Goal: Transaction & Acquisition: Purchase product/service

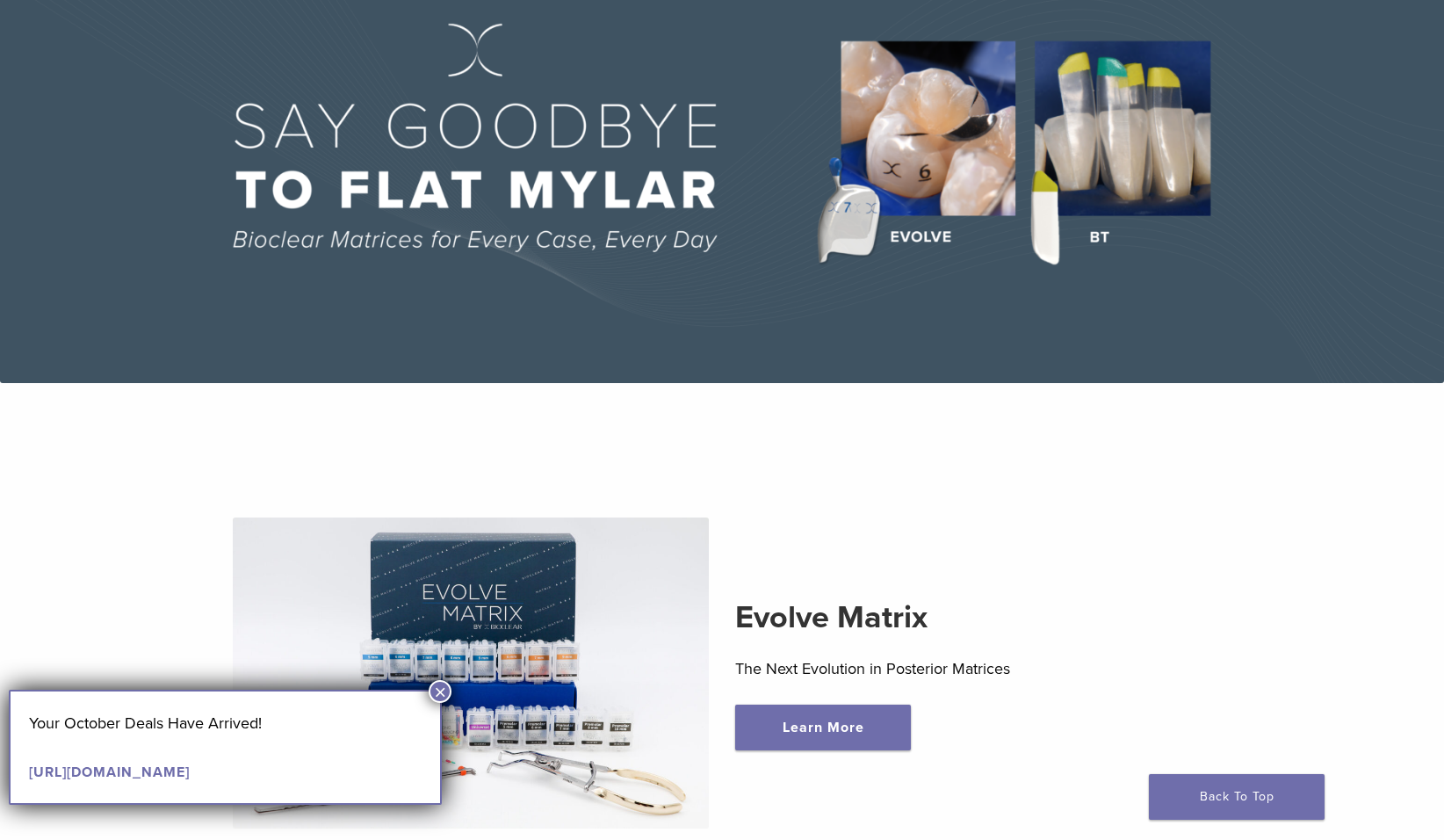
scroll to position [351, 0]
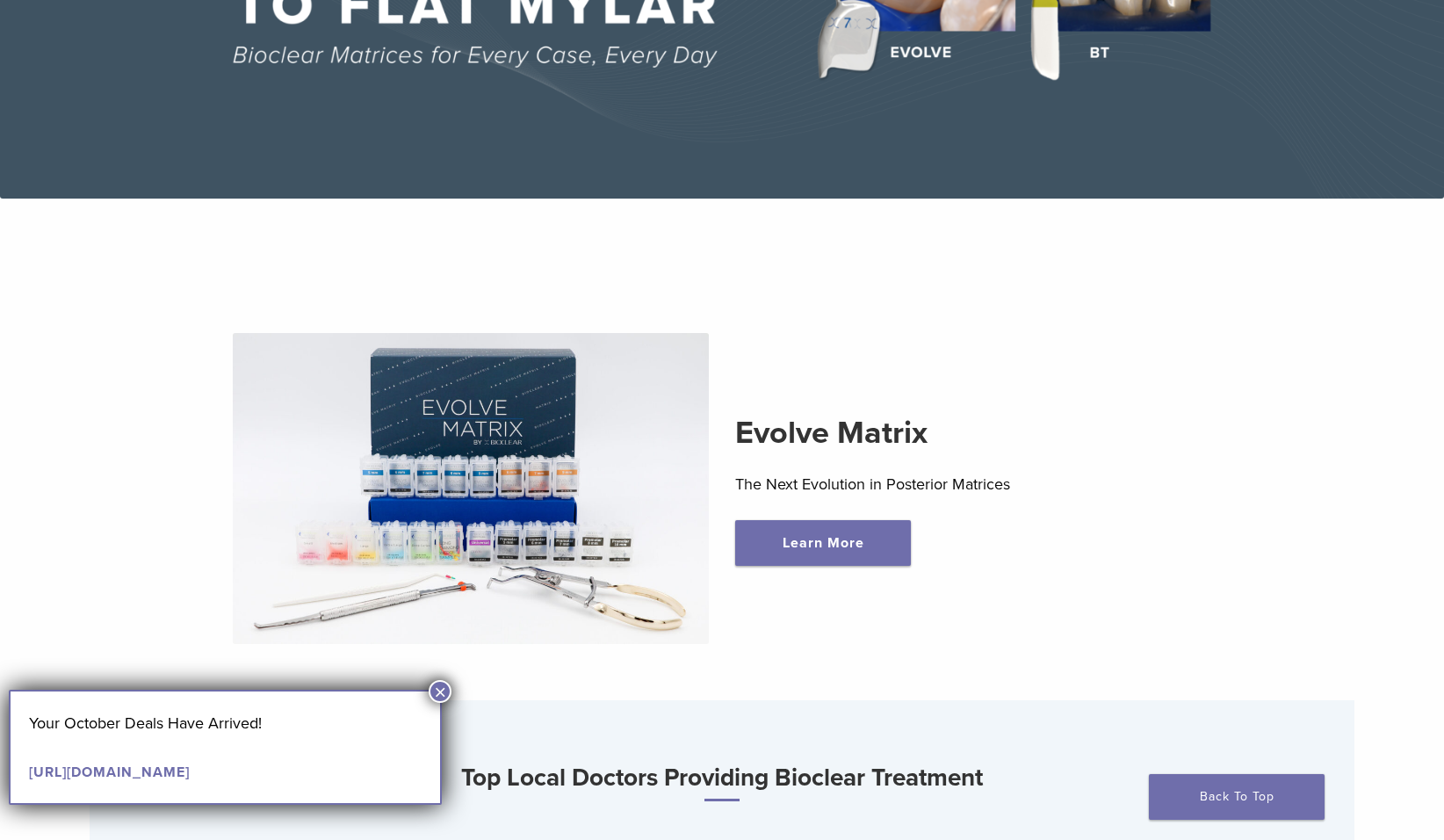
click at [440, 692] on button "×" at bounding box center [440, 691] width 23 height 23
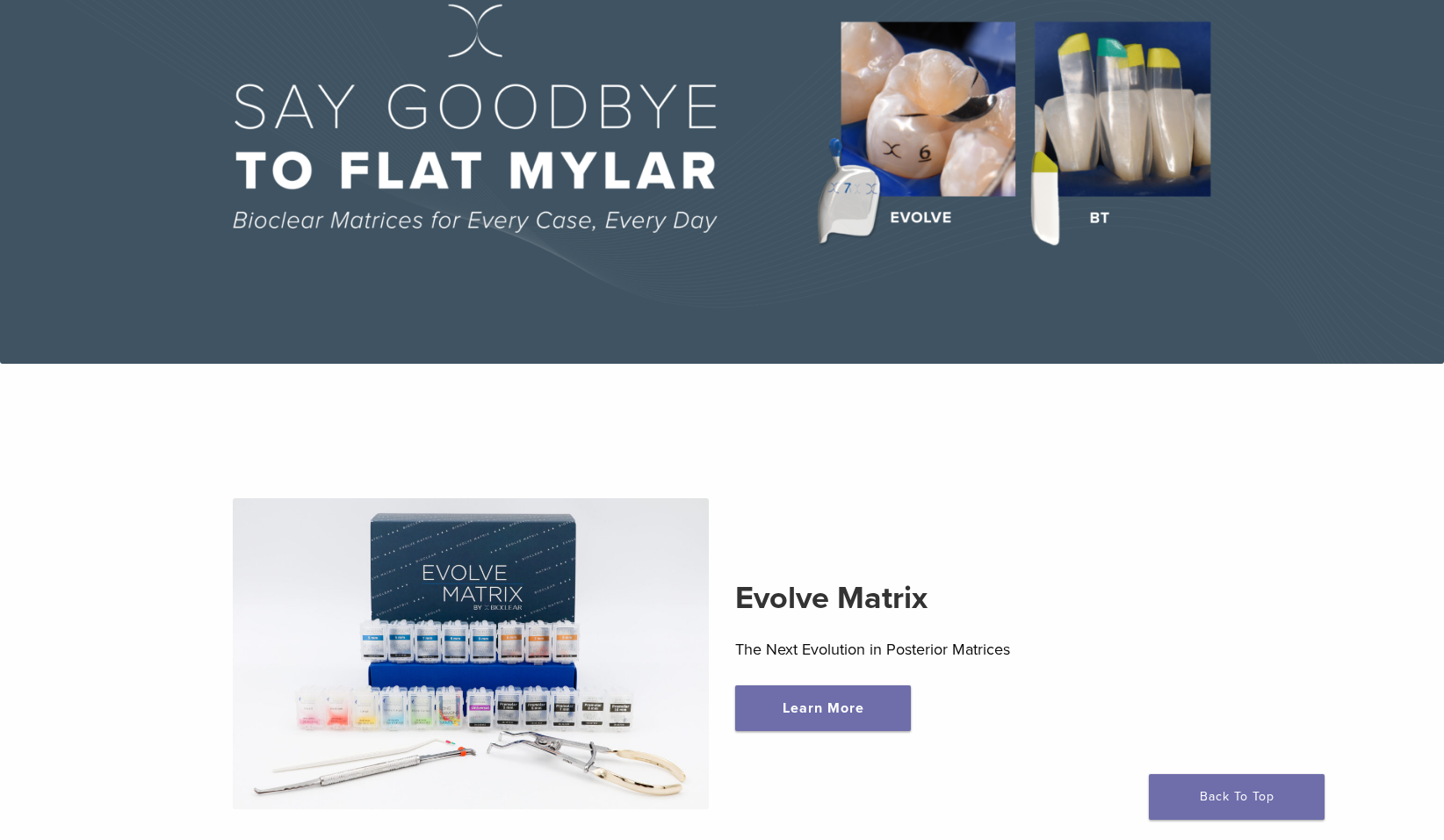
scroll to position [0, 0]
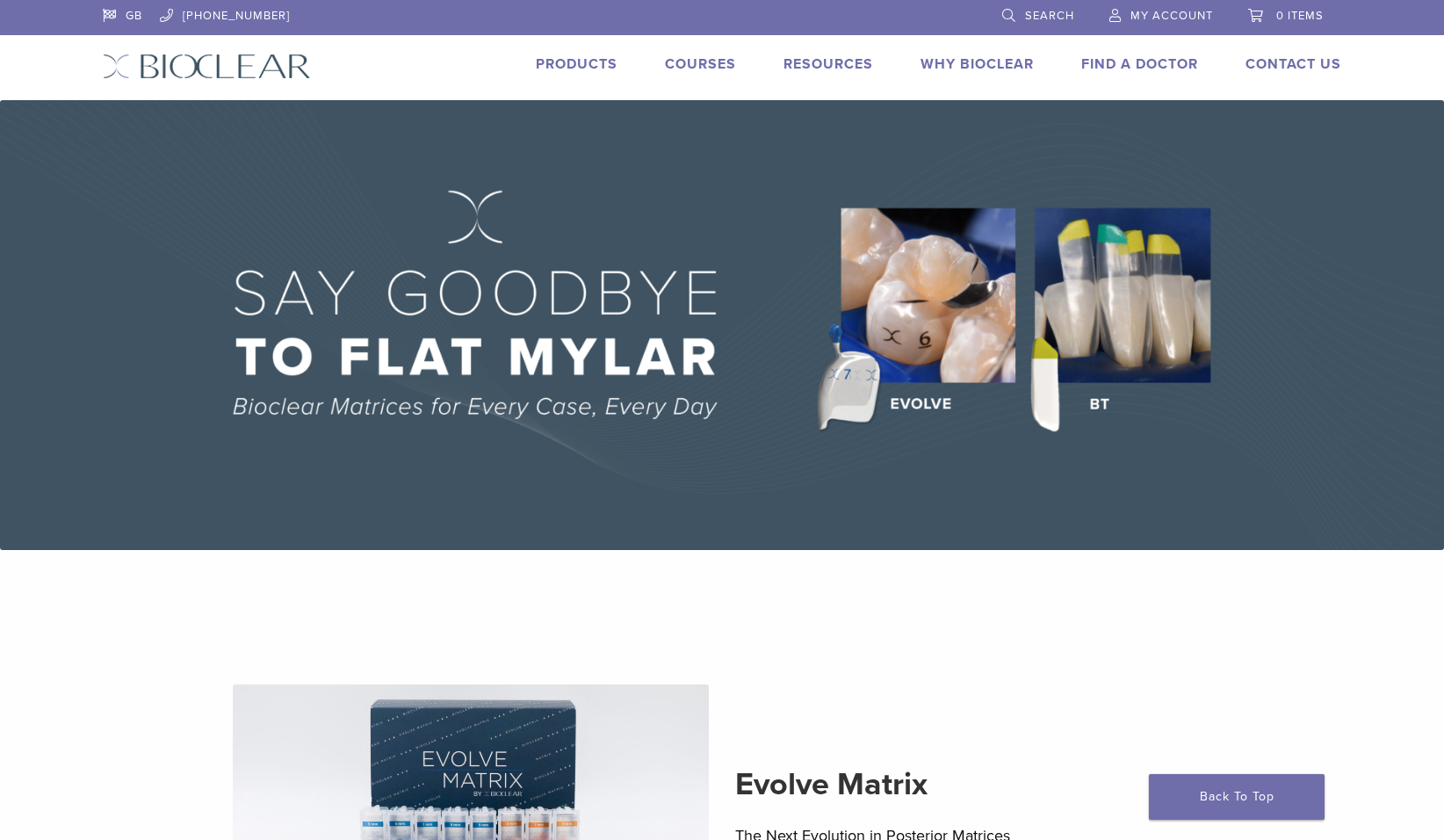
click at [603, 63] on link "Products" at bounding box center [577, 64] width 82 height 18
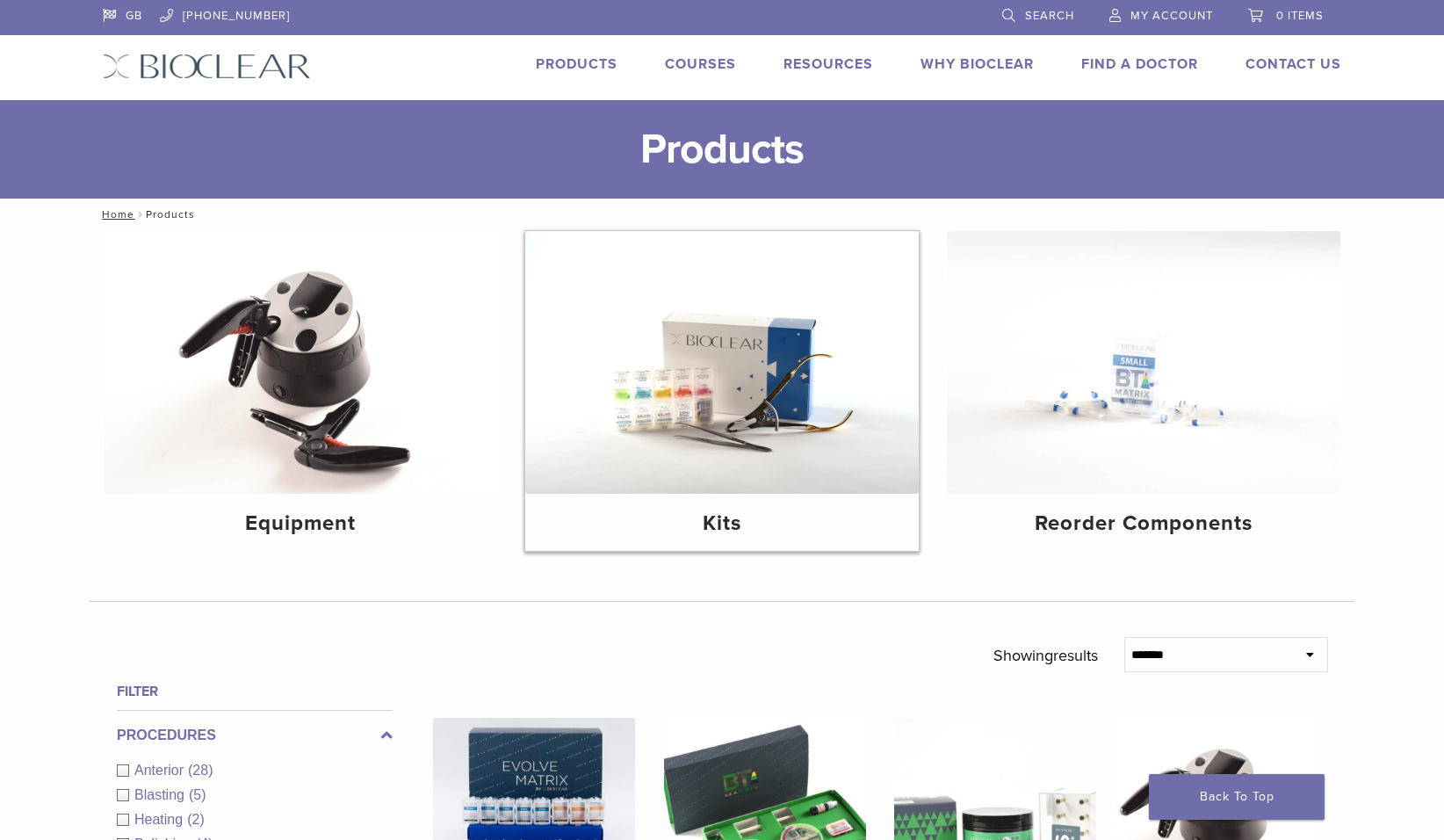
click at [762, 384] on img at bounding box center [722, 362] width 394 height 263
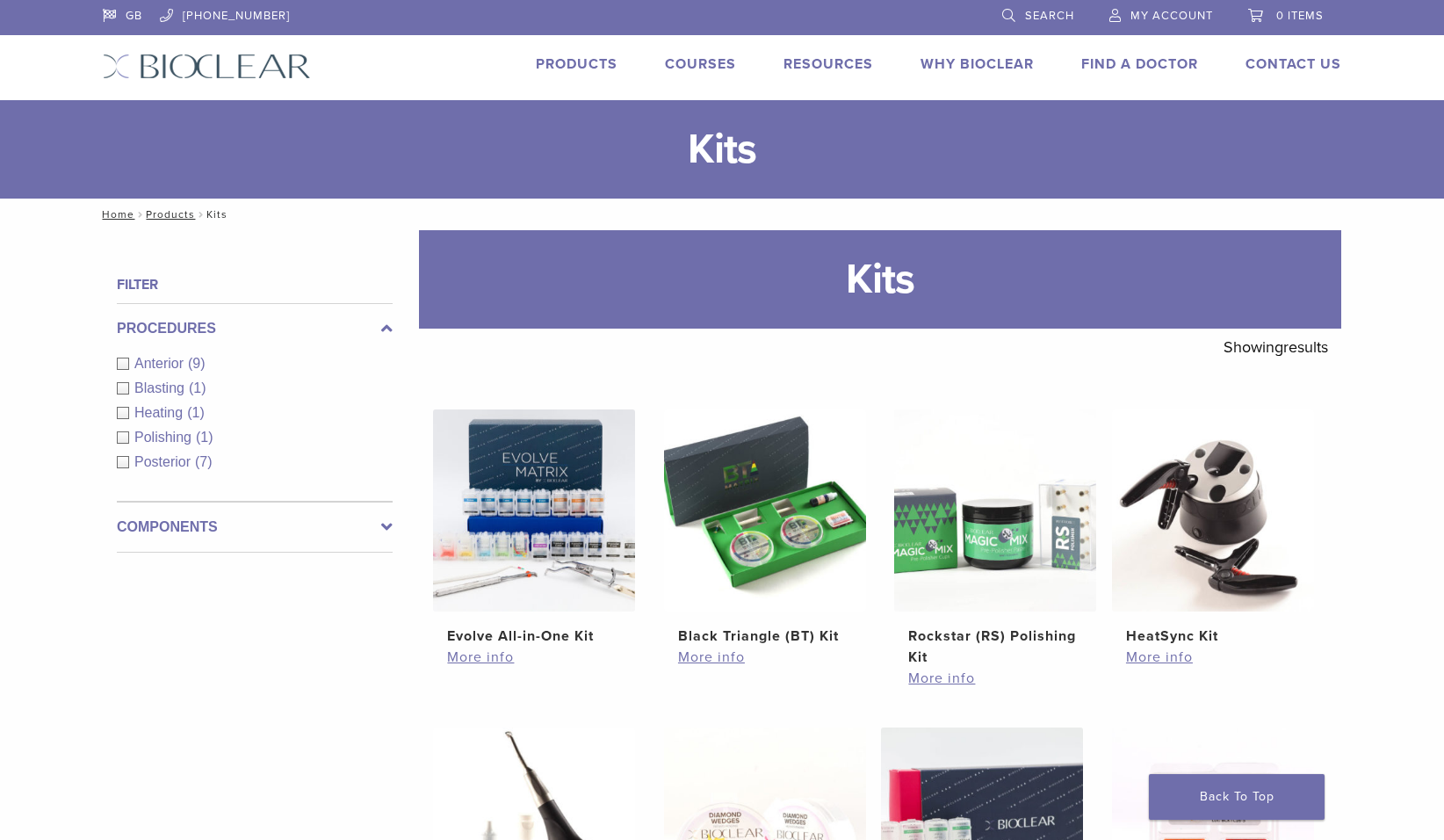
click at [577, 62] on link "Products" at bounding box center [577, 64] width 82 height 18
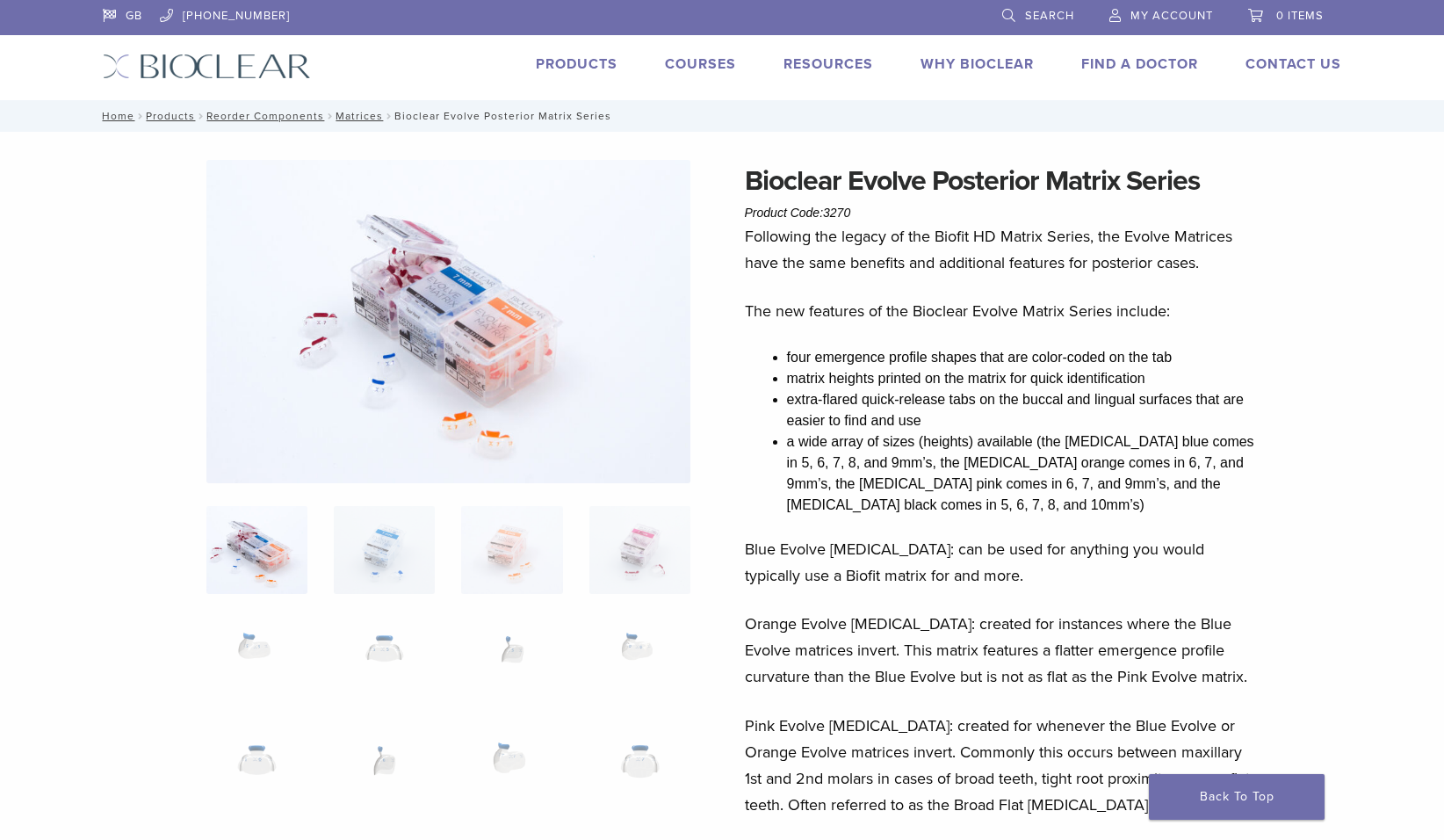
click at [577, 64] on link "Products" at bounding box center [577, 64] width 82 height 18
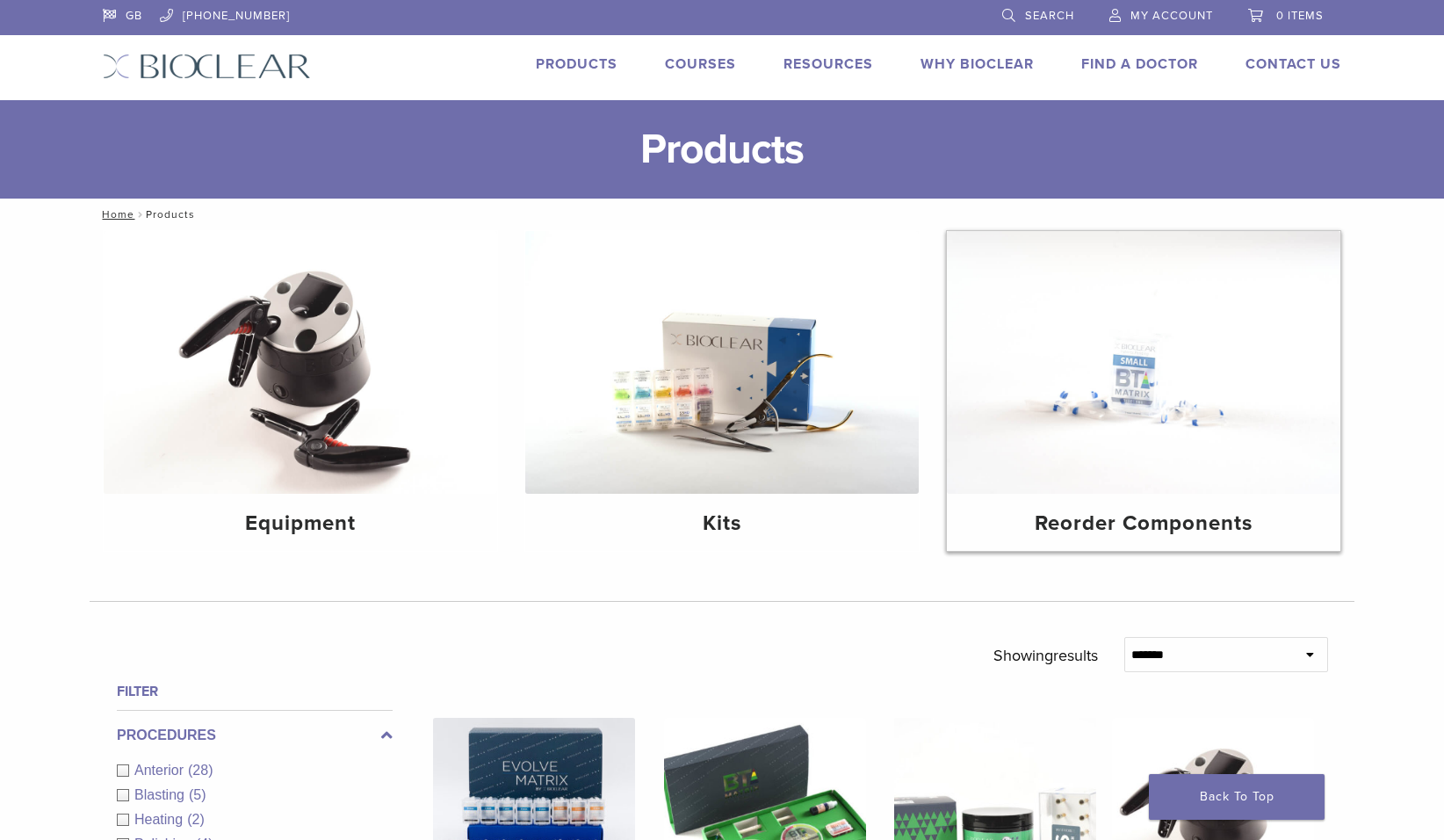
click at [1100, 417] on img at bounding box center [1144, 362] width 394 height 263
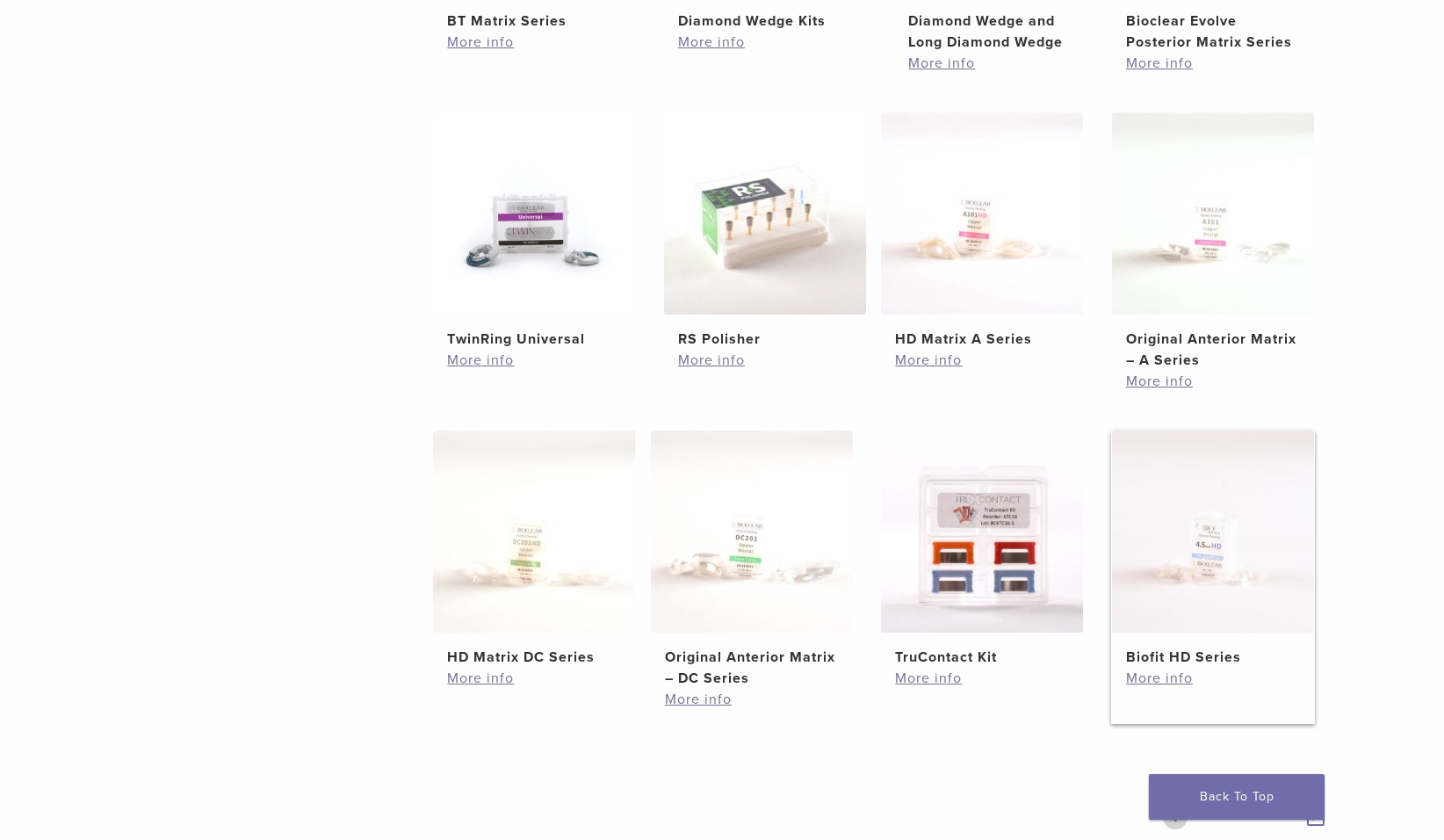
scroll to position [703, 0]
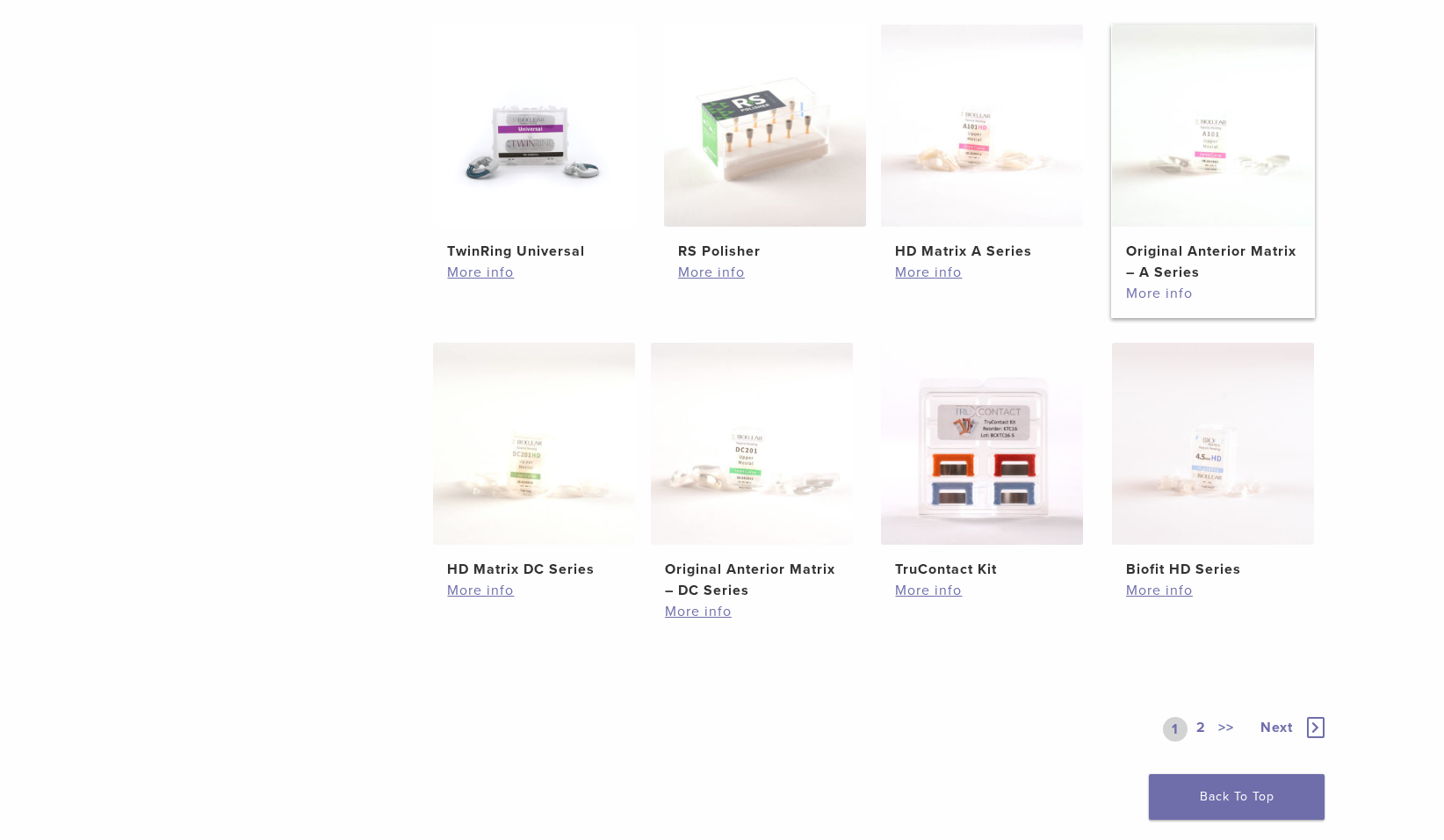
click at [1177, 290] on link "More info" at bounding box center [1212, 294] width 174 height 21
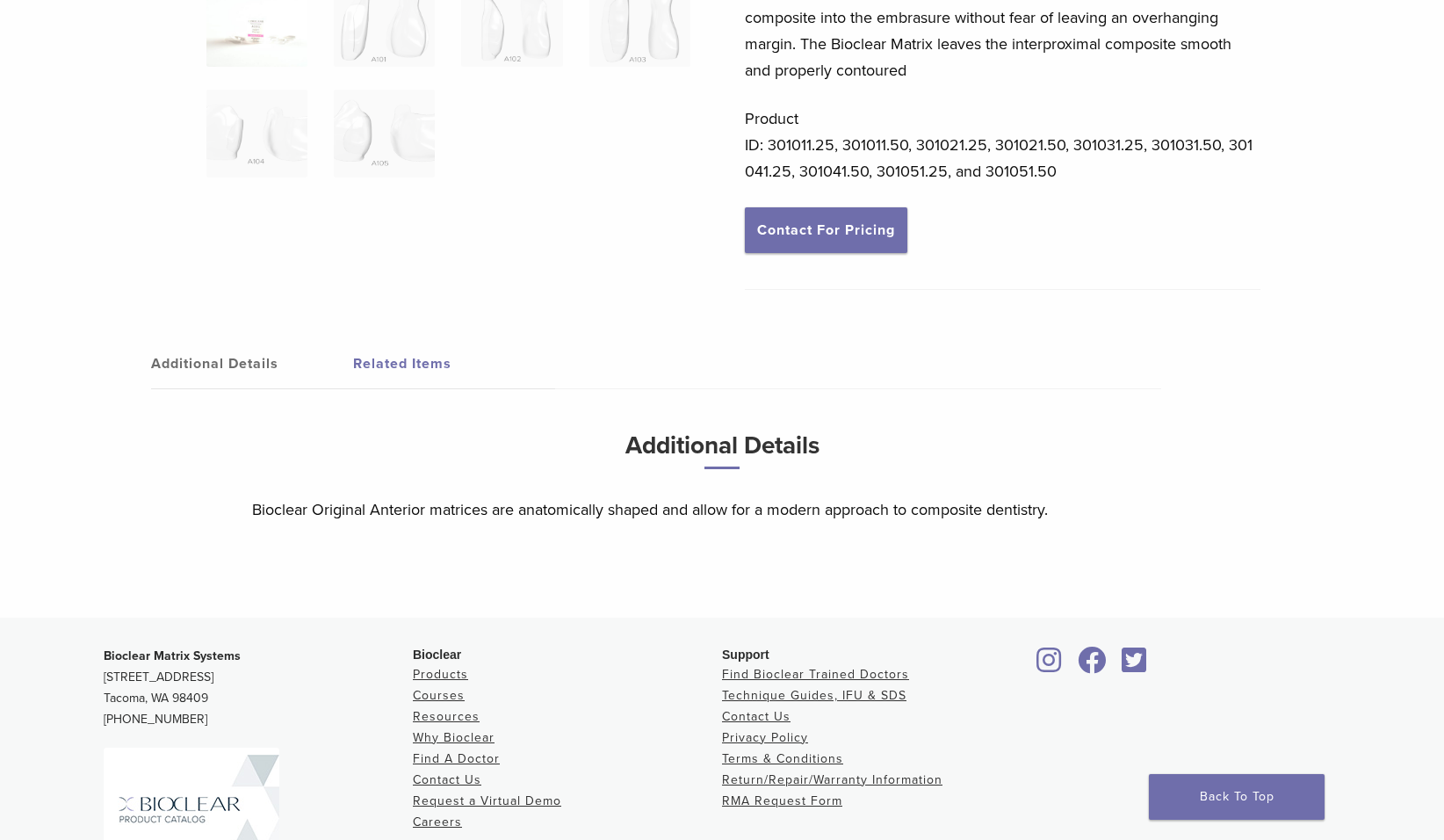
scroll to position [88, 0]
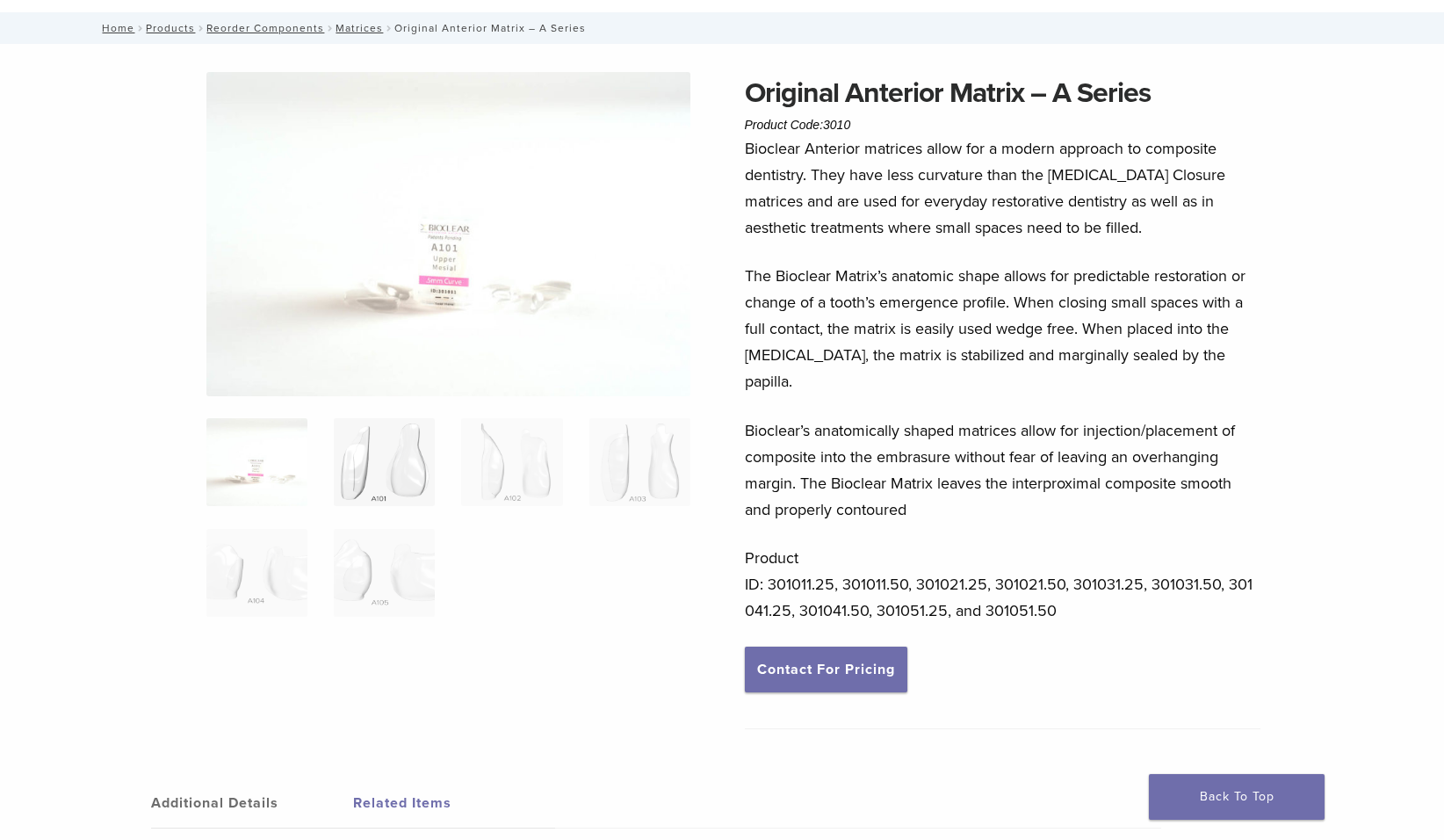
click at [376, 463] on img at bounding box center [384, 461] width 101 height 88
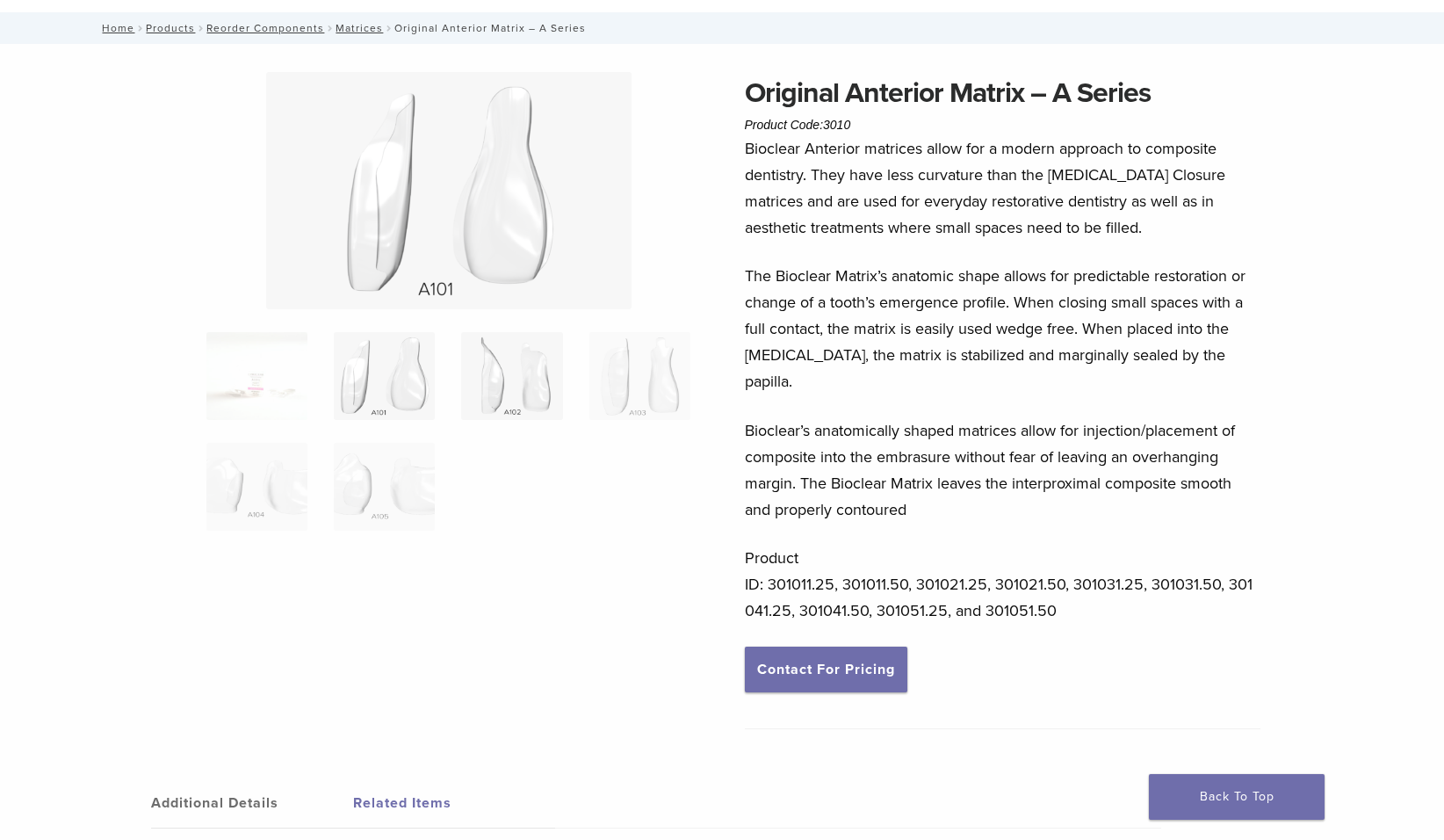
drag, startPoint x: 495, startPoint y: 361, endPoint x: 484, endPoint y: 364, distance: 11.4
click at [496, 361] on img at bounding box center [511, 376] width 101 height 88
click at [371, 379] on img at bounding box center [384, 376] width 101 height 88
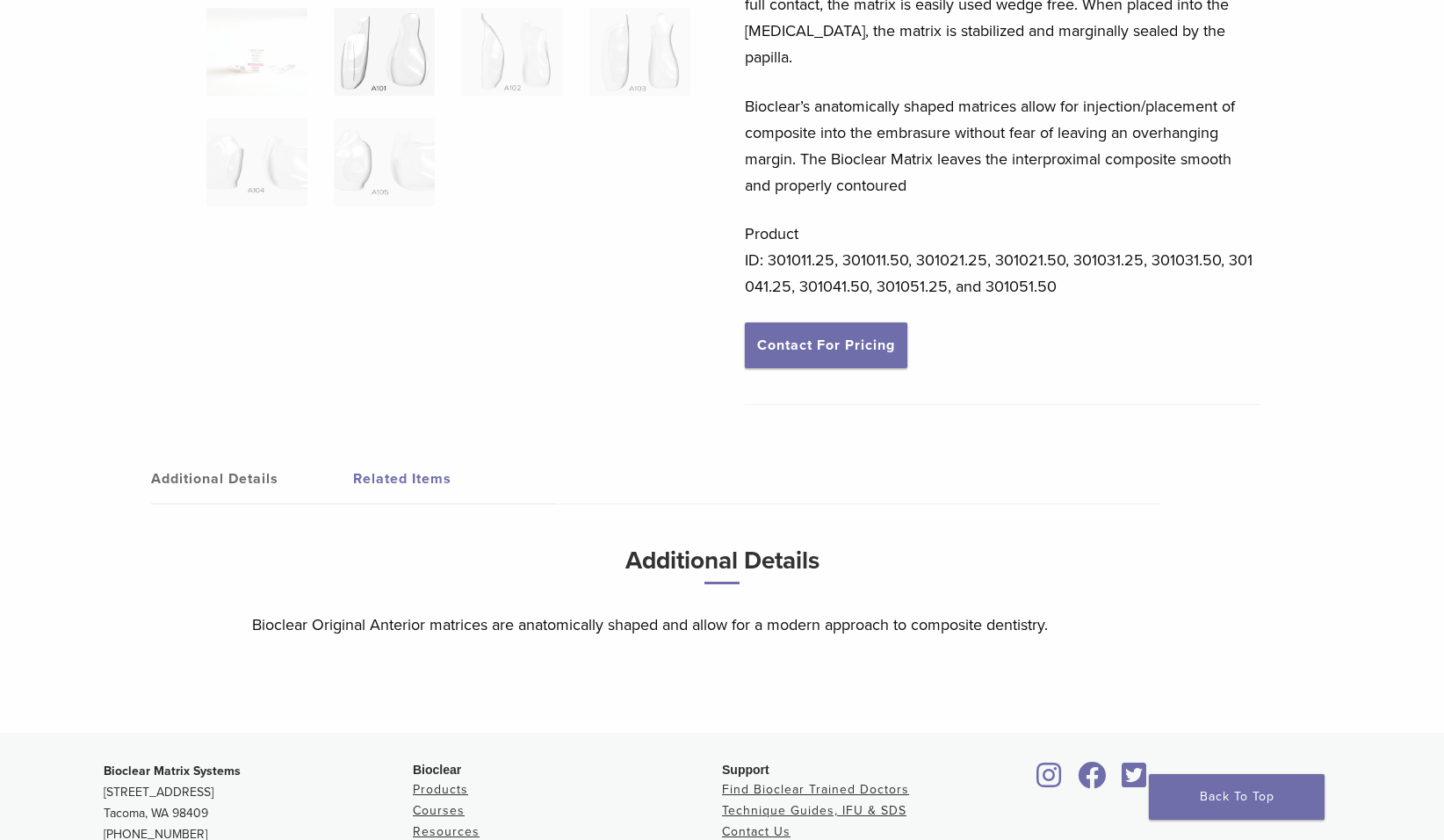
scroll to position [439, 0]
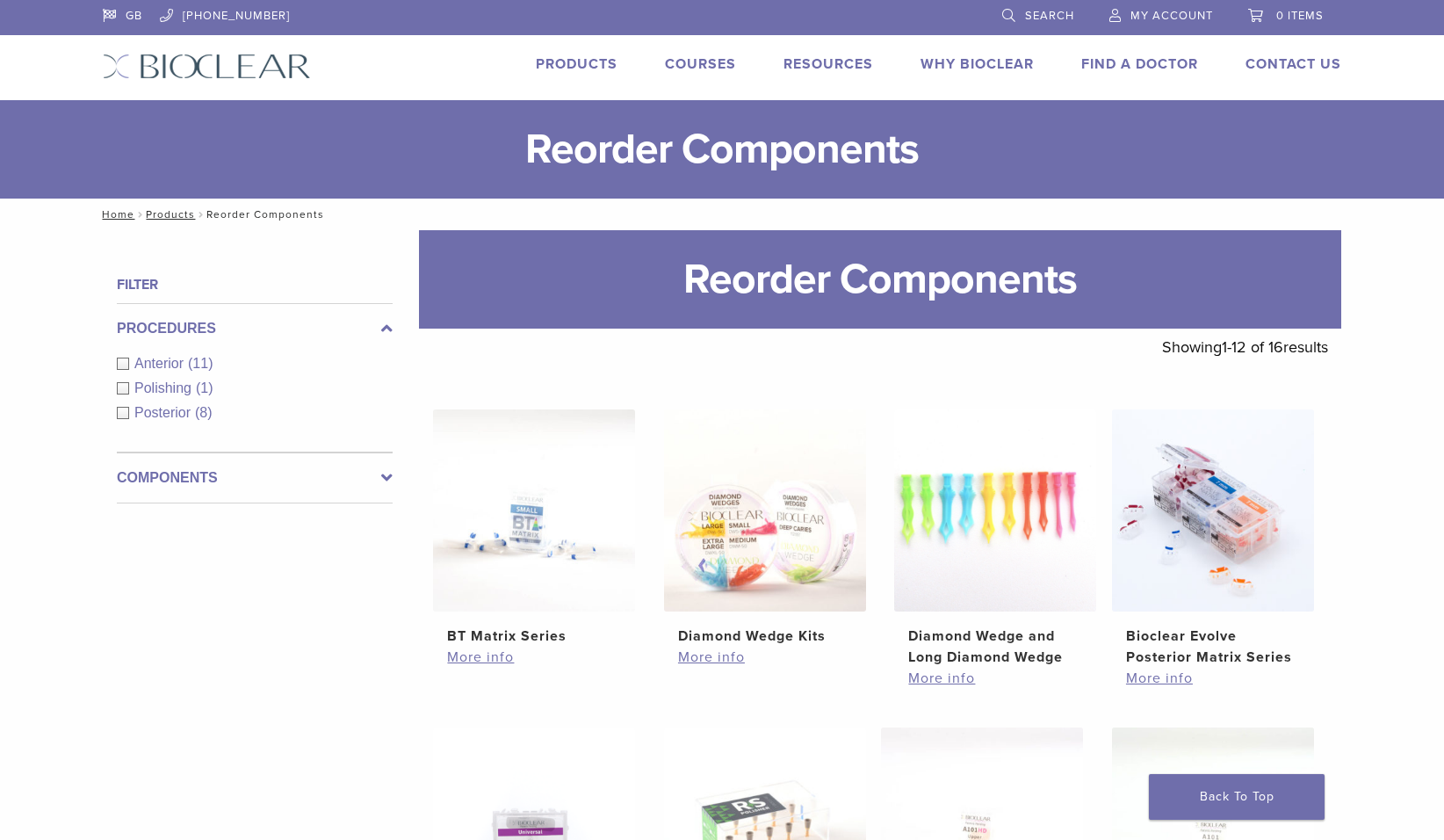
scroll to position [703, 0]
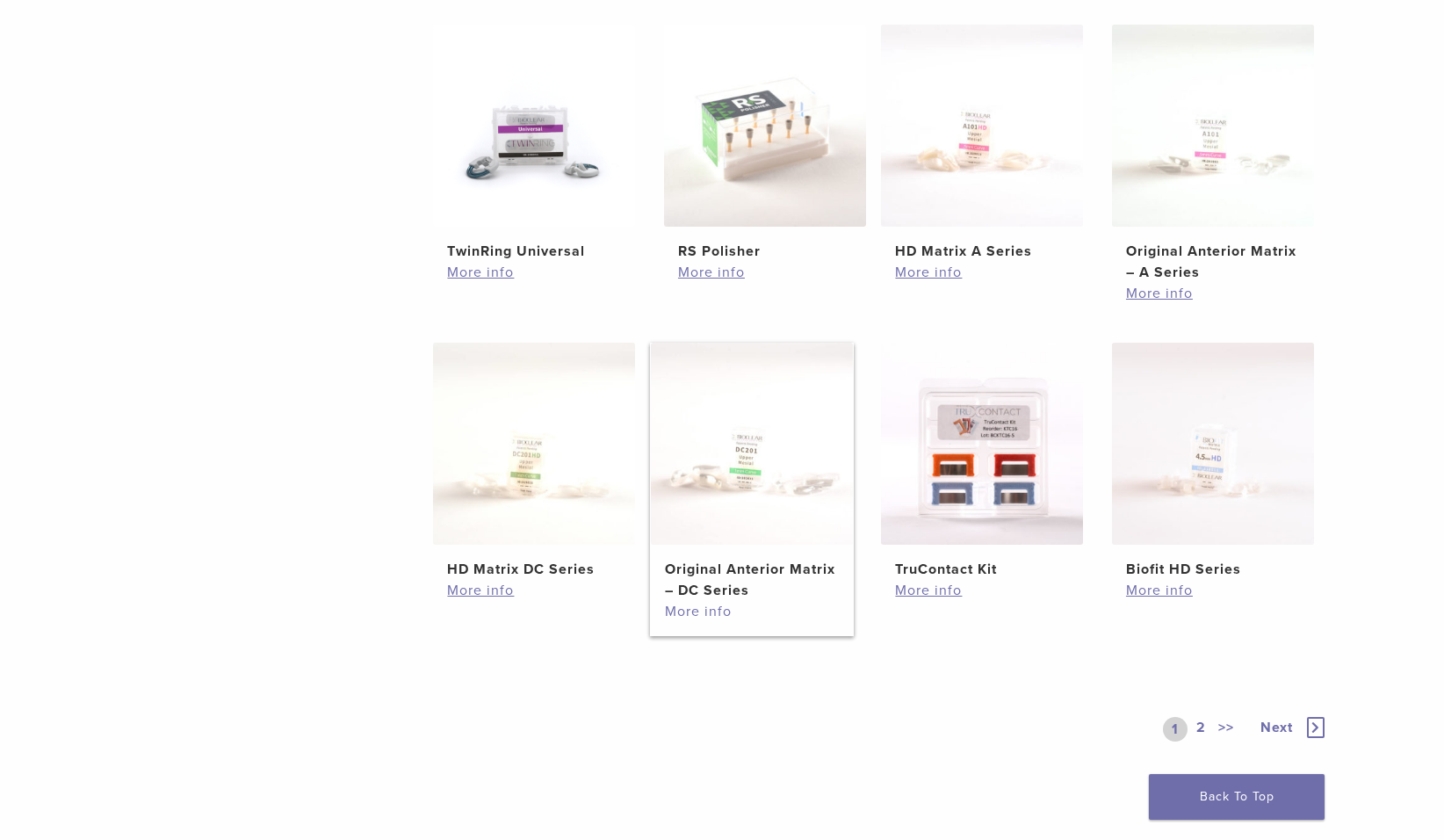
click at [714, 611] on link "More info" at bounding box center [751, 611] width 174 height 21
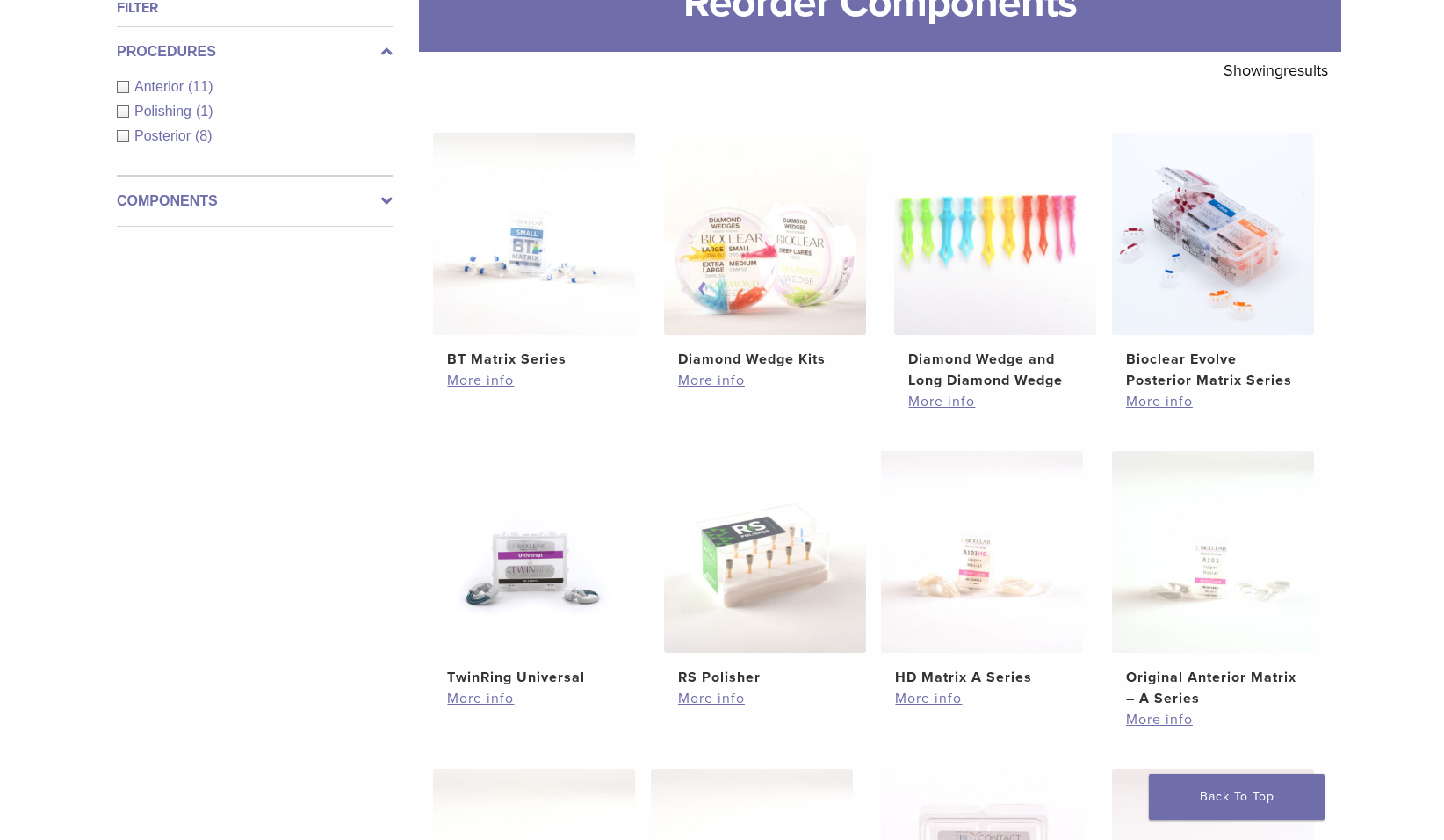
scroll to position [88, 0]
